Goal: Task Accomplishment & Management: Use online tool/utility

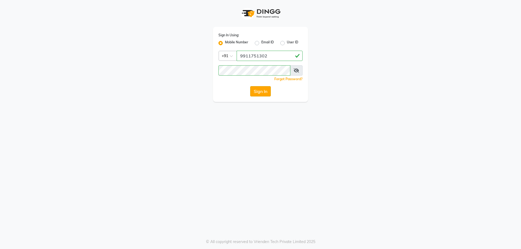
click at [265, 93] on button "Sign In" at bounding box center [260, 91] width 21 height 10
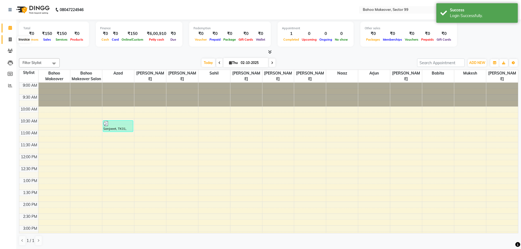
click at [9, 42] on span at bounding box center [9, 40] width 9 height 6
select select "6856"
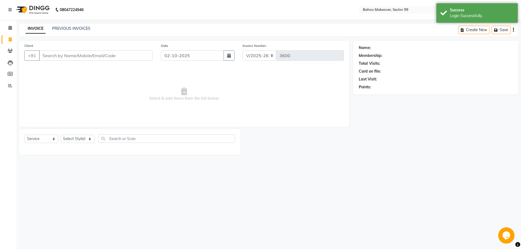
click at [60, 59] on input "Client" at bounding box center [96, 55] width 114 height 10
select select "membership"
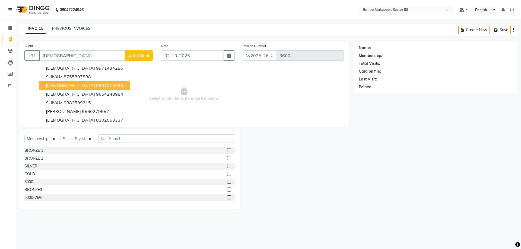
click at [90, 88] on button "shivam 9891073288" at bounding box center [84, 85] width 90 height 9
type input "9891073288"
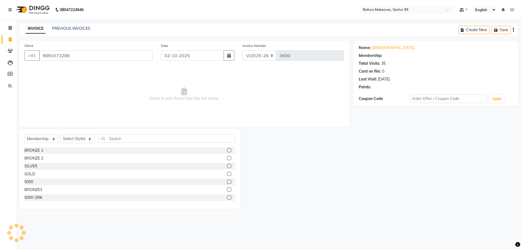
select select "1: Object"
click at [374, 96] on icon "button" at bounding box center [374, 95] width 4 height 4
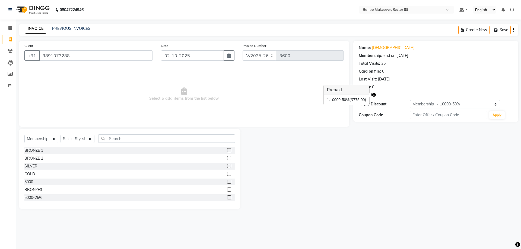
click at [374, 96] on icon "button" at bounding box center [374, 95] width 4 height 4
select select "service"
click option "Service" at bounding box center [0, 0] width 0 height 0
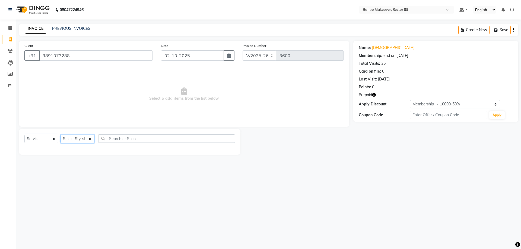
click at [60, 135] on select "Select Stylist Arjun Azad Babita Bahoo Makeover Bahoo Makeover Salon Komal Madh…" at bounding box center [77, 139] width 34 height 8
select select "54354"
click option "[PERSON_NAME]" at bounding box center [0, 0] width 0 height 0
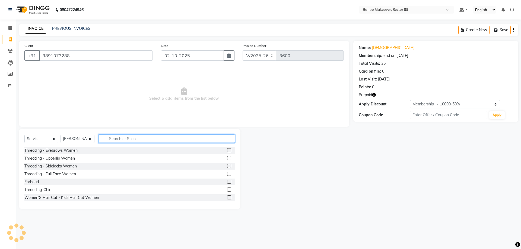
click at [117, 140] on input "text" at bounding box center [166, 139] width 136 height 8
click at [120, 141] on input "text" at bounding box center [166, 139] width 136 height 8
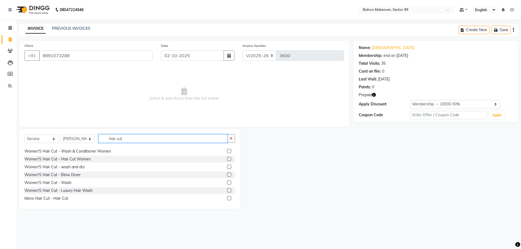
scroll to position [33, 0]
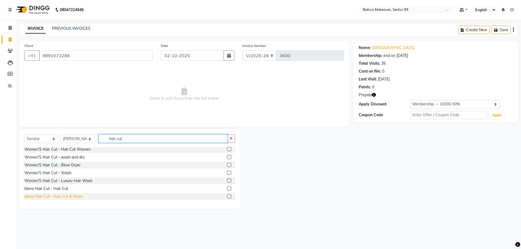
type input "hair cut"
click at [66, 196] on div "Mens Hair Cut - Hair Cut & Wash" at bounding box center [53, 197] width 59 height 6
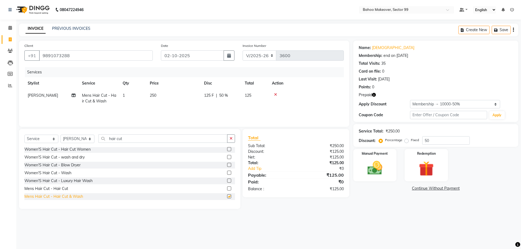
checkbox input "false"
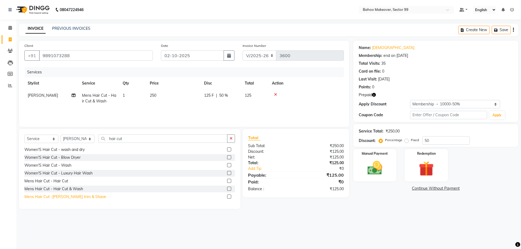
click at [76, 197] on div "Mens Hair Cut -Beard trim & Shave" at bounding box center [65, 197] width 82 height 6
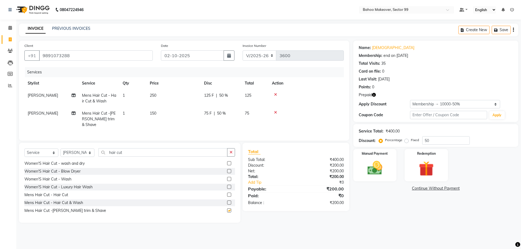
checkbox input "false"
click at [429, 171] on img at bounding box center [425, 168] width 25 height 19
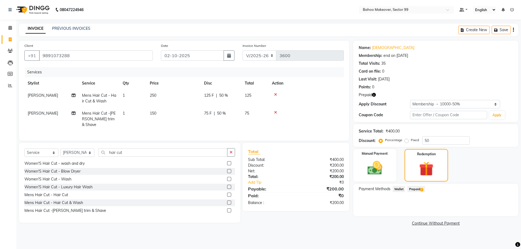
click at [414, 190] on span "Prepaid 1" at bounding box center [416, 189] width 18 height 6
click at [505, 212] on button "Add" at bounding box center [500, 210] width 20 height 9
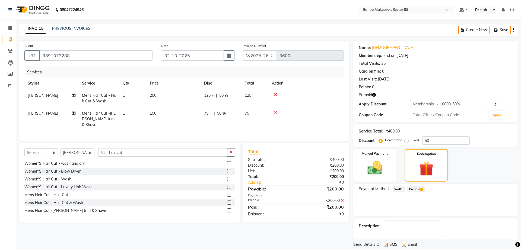
scroll to position [17, 0]
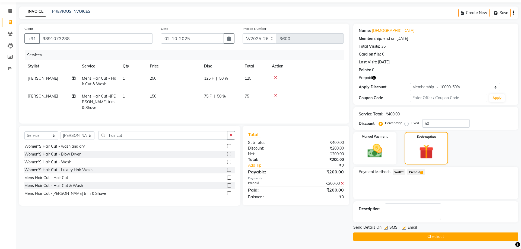
click at [460, 238] on button "Checkout" at bounding box center [435, 237] width 165 height 8
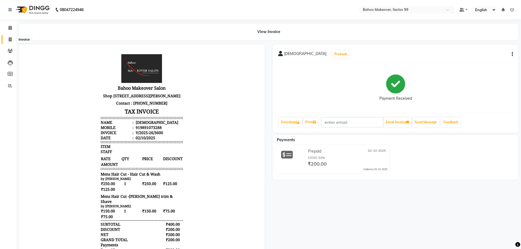
click at [10, 40] on icon at bounding box center [10, 39] width 3 height 4
select select "6856"
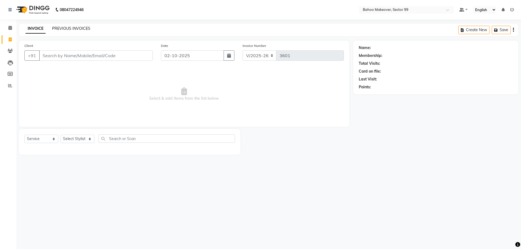
select select "membership"
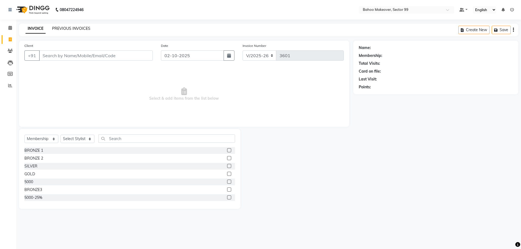
click at [69, 29] on link "PREVIOUS INVOICES" at bounding box center [71, 28] width 38 height 5
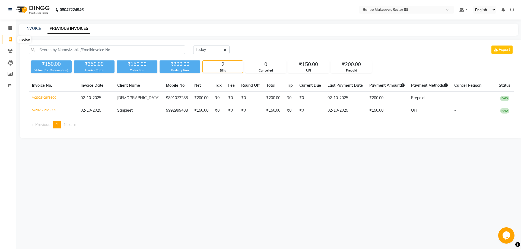
click at [9, 40] on icon at bounding box center [10, 39] width 3 height 4
select select "6856"
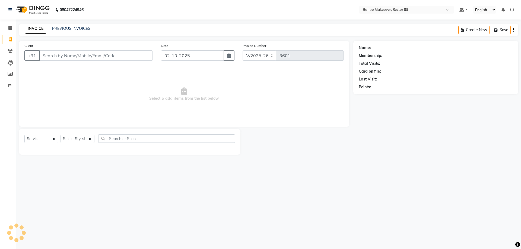
select select "membership"
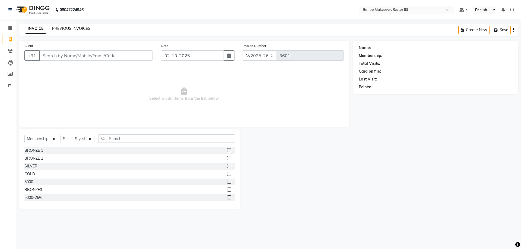
click at [67, 29] on link "PREVIOUS INVOICES" at bounding box center [71, 28] width 38 height 5
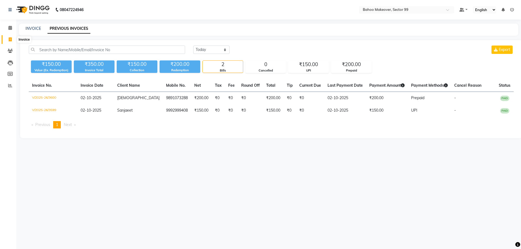
click at [11, 40] on icon at bounding box center [10, 39] width 3 height 4
select select "service"
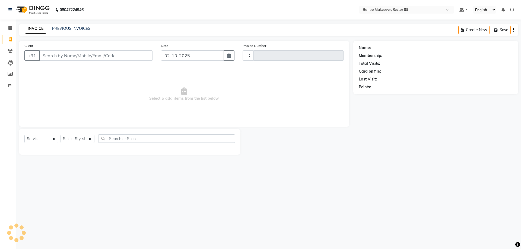
type input "3601"
select select "6856"
select select "membership"
